Goal: Transaction & Acquisition: Download file/media

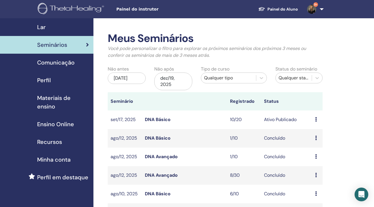
scroll to position [4, 0]
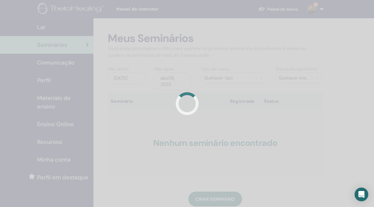
scroll to position [4, 0]
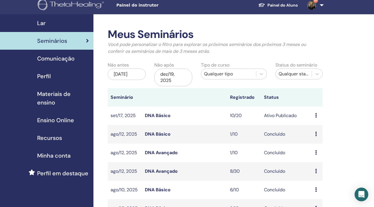
click at [166, 113] on link "DNA Básico" at bounding box center [158, 116] width 26 height 6
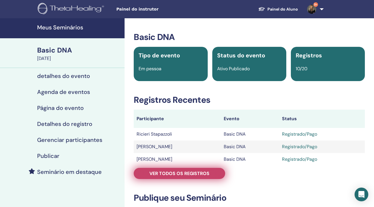
click at [177, 178] on link "Ver todos os registros" at bounding box center [179, 173] width 91 height 11
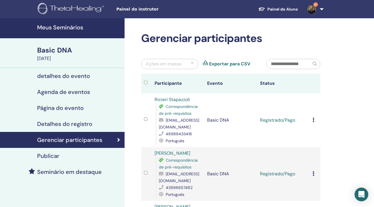
click at [314, 121] on icon at bounding box center [314, 120] width 2 height 5
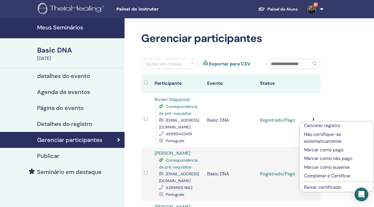
click at [310, 187] on link "Baixar certificado" at bounding box center [322, 187] width 37 height 6
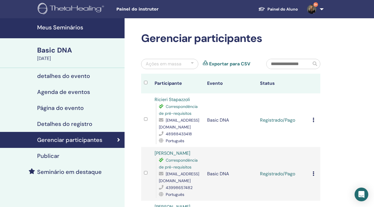
click at [312, 175] on td "Cancelar registro Não certifique-se automaticamente Marcar como pago Marcar com…" at bounding box center [315, 174] width 11 height 54
click at [314, 175] on icon at bounding box center [314, 173] width 2 height 5
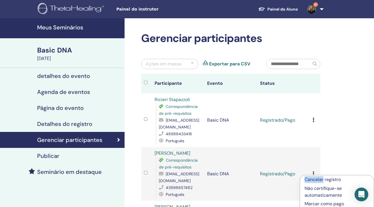
click at [314, 175] on div "Cancelar registro Não certifique-se automaticamente Marcar como pago Marcar com…" at bounding box center [337, 210] width 74 height 71
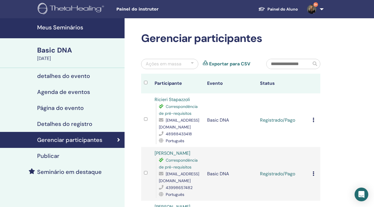
click at [314, 175] on icon at bounding box center [314, 173] width 2 height 5
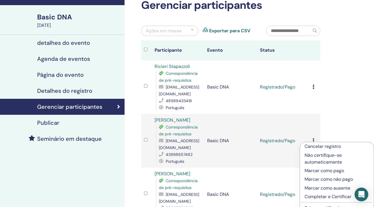
scroll to position [45, 0]
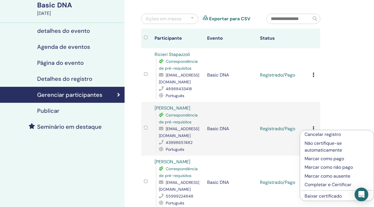
click at [316, 197] on link "Baixar certificado" at bounding box center [323, 196] width 37 height 6
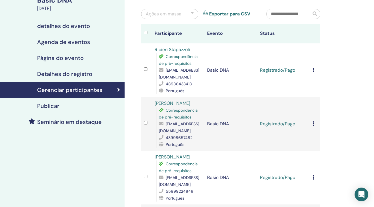
scroll to position [62, 0]
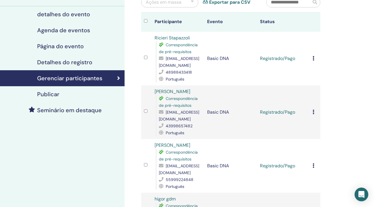
click at [314, 167] on icon at bounding box center [314, 165] width 2 height 5
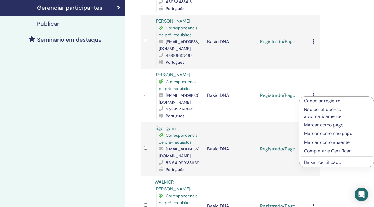
scroll to position [158, 0]
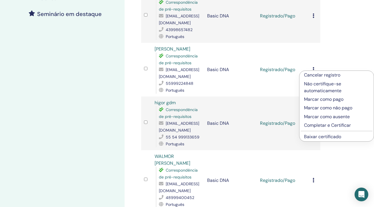
click at [319, 136] on link "Baixar certificado" at bounding box center [322, 137] width 37 height 6
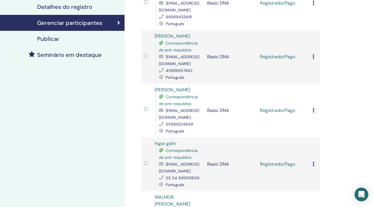
scroll to position [162, 0]
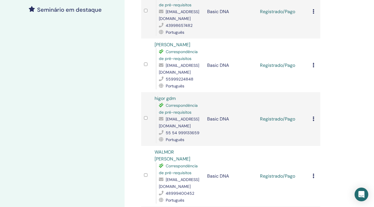
click at [315, 119] on div "Cancelar registro Não certifique-se automaticamente Marcar como pago Marcar com…" at bounding box center [315, 119] width 5 height 7
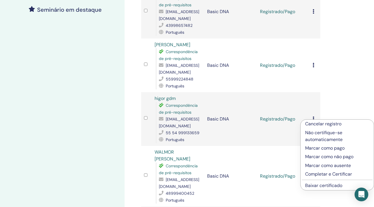
click at [317, 185] on link "Baixar certificado" at bounding box center [323, 186] width 37 height 6
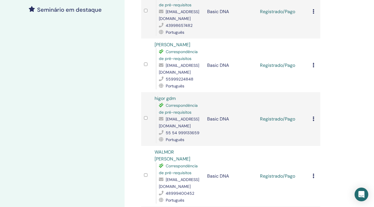
click at [314, 177] on icon at bounding box center [314, 176] width 2 height 5
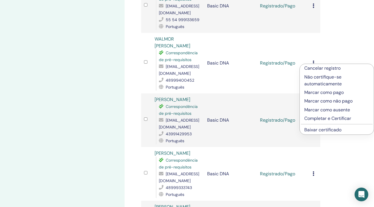
scroll to position [307, 0]
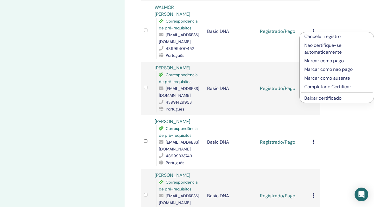
click at [324, 99] on link "Baixar certificado" at bounding box center [322, 98] width 37 height 6
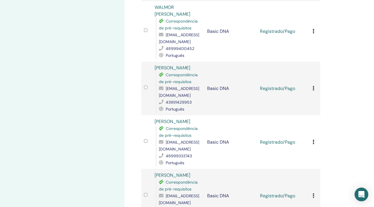
click at [313, 89] on icon at bounding box center [314, 88] width 2 height 5
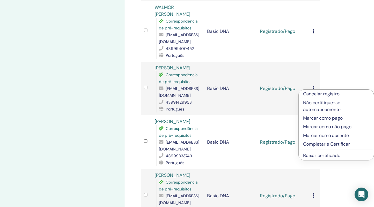
click at [320, 156] on link "Baixar certificado" at bounding box center [321, 156] width 37 height 6
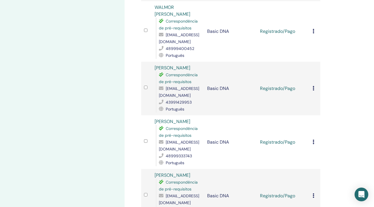
click at [314, 144] on icon at bounding box center [314, 142] width 2 height 5
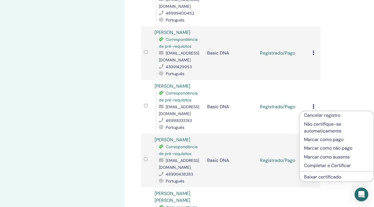
scroll to position [347, 0]
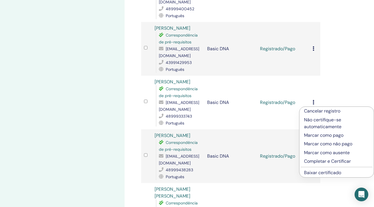
click at [315, 173] on link "Baixar certificado" at bounding box center [322, 173] width 37 height 6
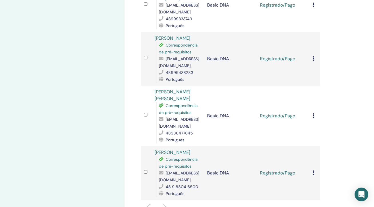
scroll to position [436, 0]
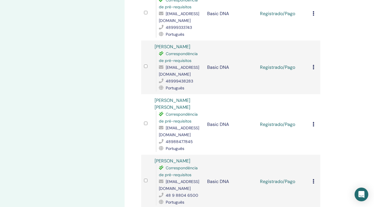
click at [313, 69] on icon at bounding box center [314, 67] width 2 height 5
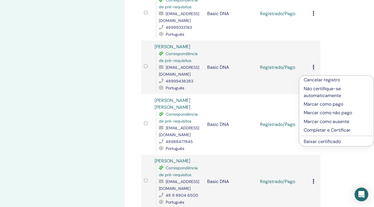
click at [316, 142] on link "Baixar certificado" at bounding box center [322, 142] width 37 height 6
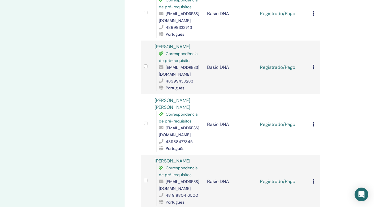
click at [313, 127] on icon at bounding box center [314, 124] width 2 height 5
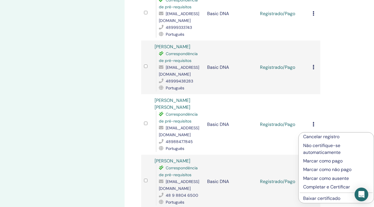
click at [323, 198] on link "Baixar certificado" at bounding box center [321, 198] width 37 height 6
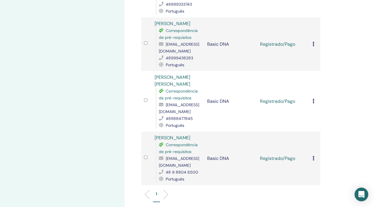
scroll to position [485, 0]
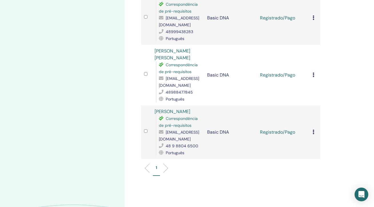
click at [314, 134] on icon at bounding box center [314, 132] width 2 height 5
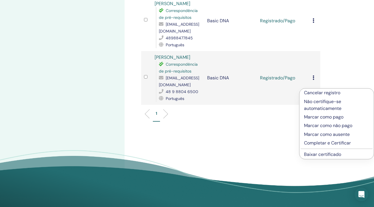
scroll to position [583, 0]
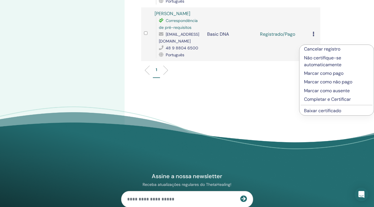
click at [330, 112] on link "Baixar certificado" at bounding box center [322, 111] width 37 height 6
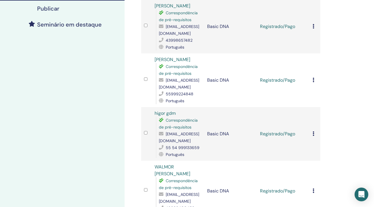
scroll to position [0, 0]
